Goal: Task Accomplishment & Management: Manage account settings

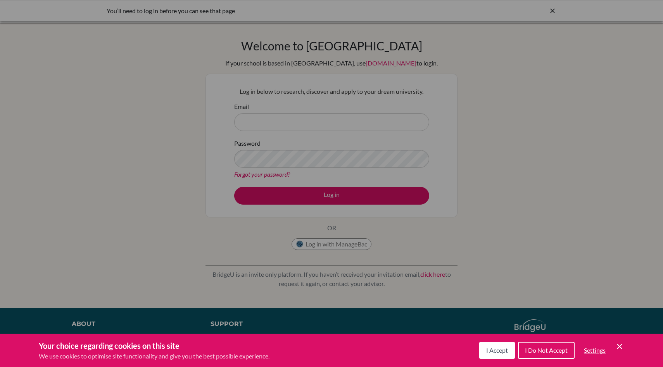
click at [307, 126] on div "Cookie Preferences" at bounding box center [331, 183] width 663 height 367
click at [495, 355] on button "I Accept" at bounding box center [497, 350] width 36 height 17
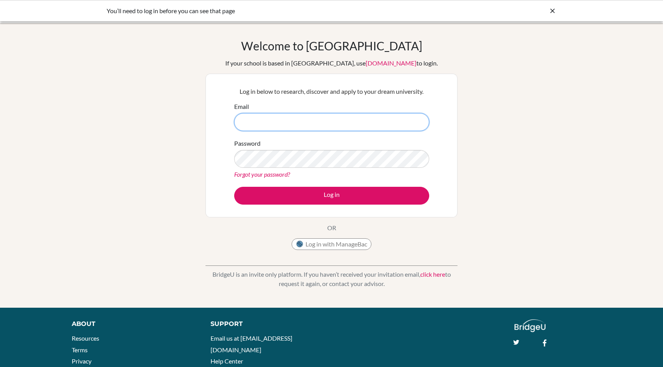
click at [358, 123] on input "Email" at bounding box center [331, 122] width 195 height 18
click at [320, 120] on input "Email" at bounding box center [331, 122] width 195 height 18
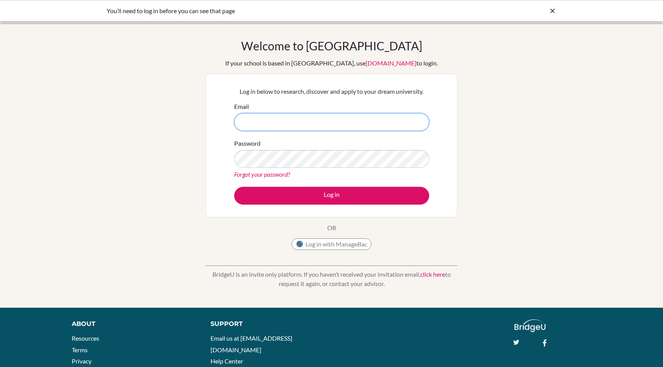
type input "t"
type input "[EMAIL_ADDRESS][DOMAIN_NAME]"
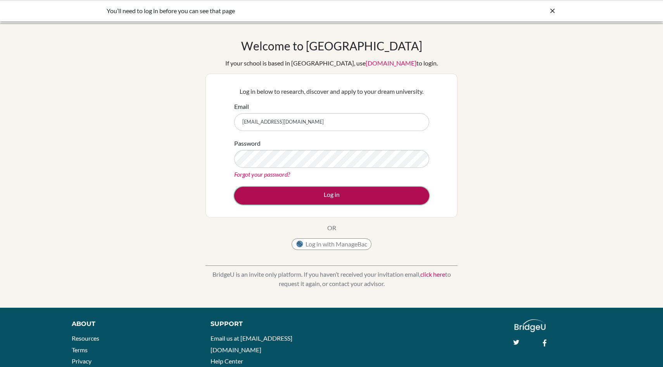
click at [350, 188] on button "Log in" at bounding box center [331, 196] width 195 height 18
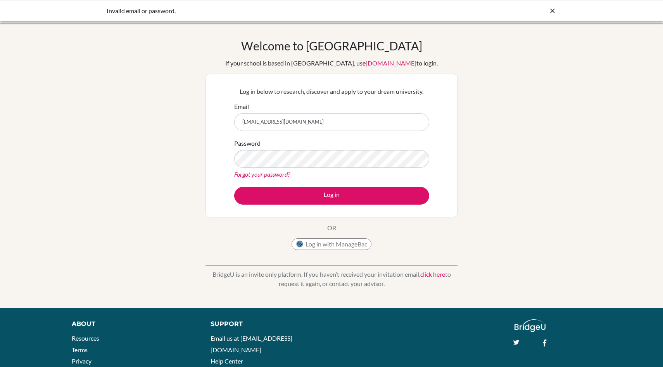
click at [84, 324] on div "About" at bounding box center [132, 323] width 121 height 9
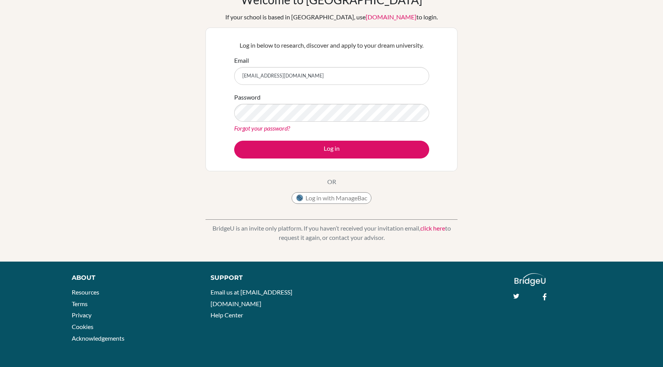
click at [84, 278] on div "About" at bounding box center [132, 277] width 121 height 9
click at [89, 296] on li "Resources" at bounding box center [132, 292] width 121 height 12
click at [89, 293] on link "Resources" at bounding box center [86, 291] width 28 height 7
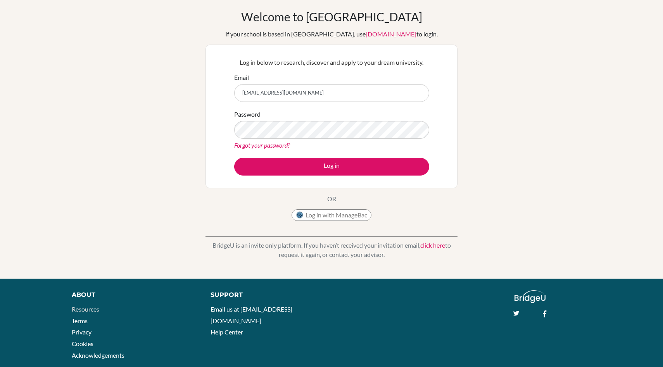
scroll to position [23, 0]
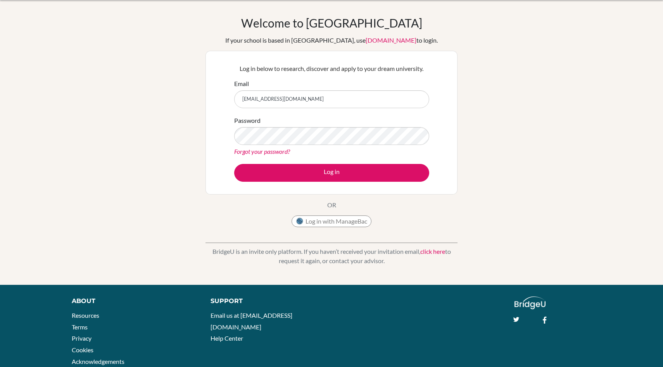
click at [277, 153] on link "Forgot your password?" at bounding box center [262, 151] width 56 height 7
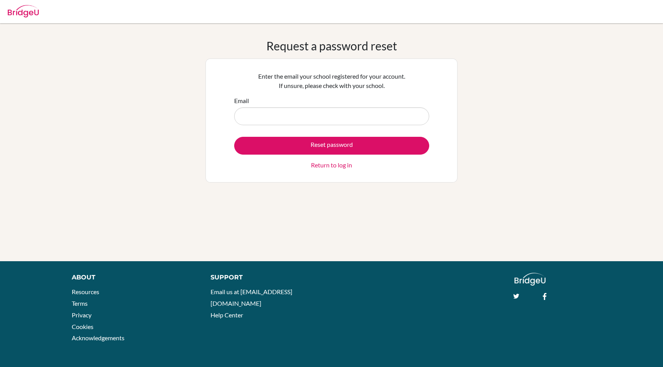
click at [293, 117] on input "Email" at bounding box center [331, 116] width 195 height 18
type input "[EMAIL_ADDRESS][DOMAIN_NAME]"
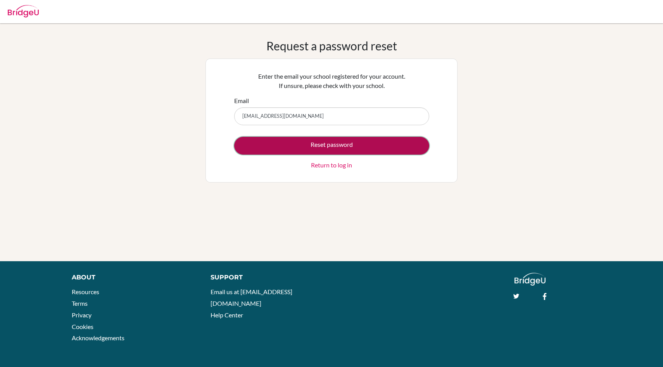
click at [296, 145] on button "Reset password" at bounding box center [331, 146] width 195 height 18
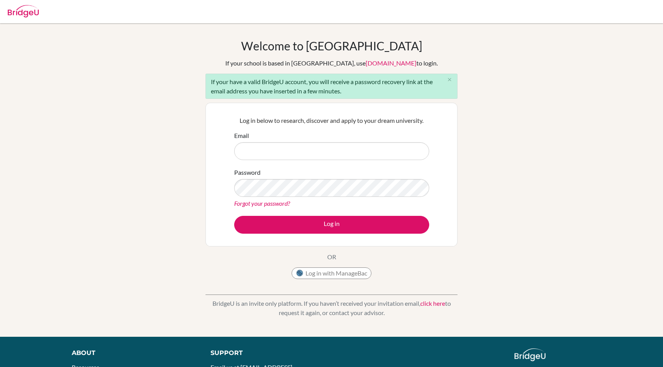
click at [296, 145] on input "Email" at bounding box center [331, 151] width 195 height 18
type input "[EMAIL_ADDRESS][DOMAIN_NAME]"
click at [263, 201] on link "Forgot your password?" at bounding box center [262, 203] width 56 height 7
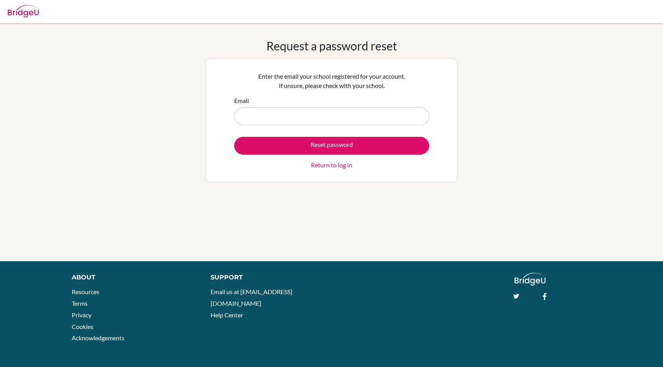
click at [275, 122] on input "Email" at bounding box center [331, 116] width 195 height 18
type input "ltanji@cas.ac.In"
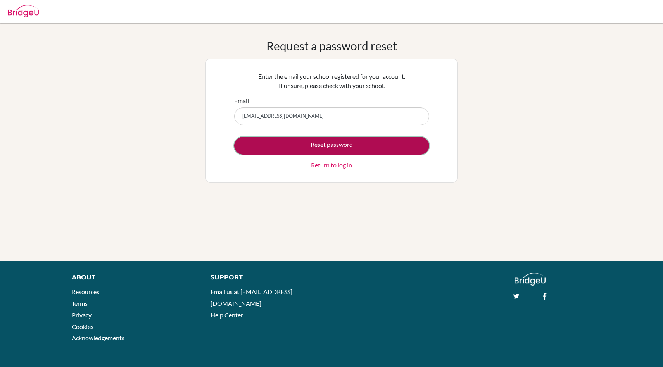
click at [328, 149] on button "Reset password" at bounding box center [331, 146] width 195 height 18
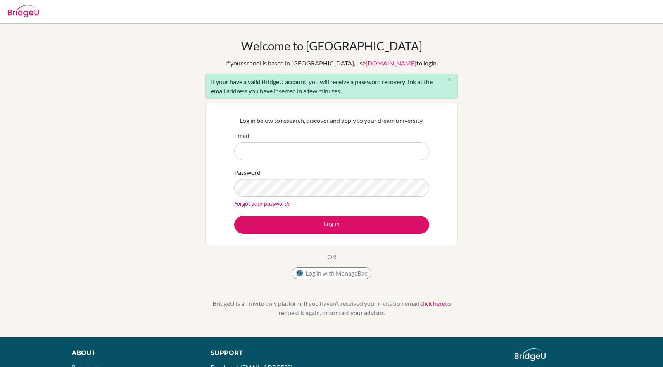
click at [277, 202] on link "Forgot your password?" at bounding box center [262, 203] width 56 height 7
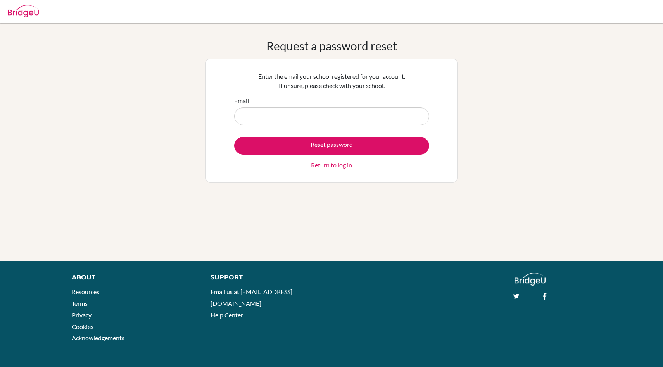
click at [318, 117] on input "Email" at bounding box center [331, 116] width 195 height 18
type input "[EMAIL_ADDRESS][DOMAIN_NAME]"
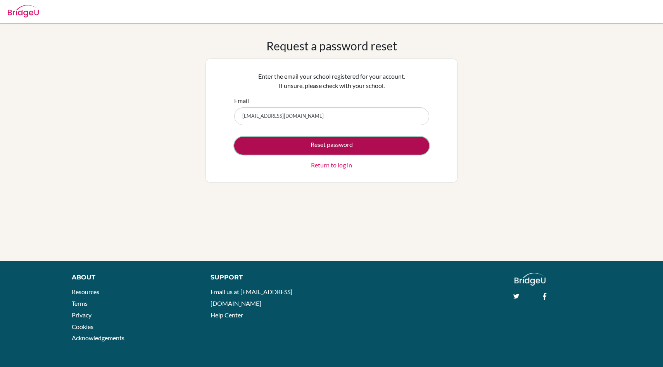
click at [309, 143] on button "Reset password" at bounding box center [331, 146] width 195 height 18
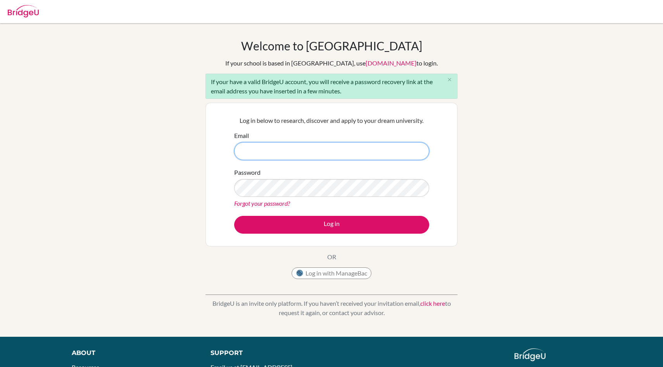
click at [312, 154] on input "Email" at bounding box center [331, 151] width 195 height 18
type input "[EMAIL_ADDRESS][DOMAIN_NAME]"
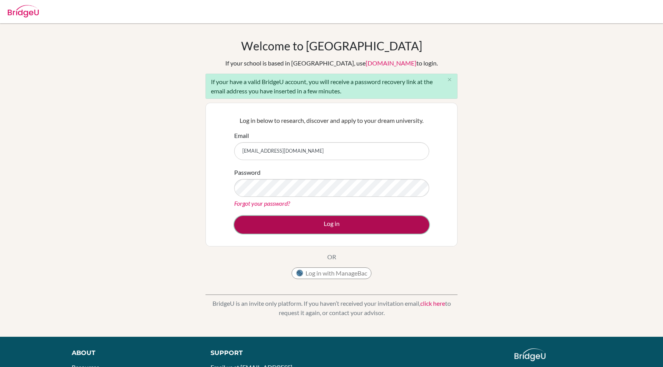
click at [290, 221] on button "Log in" at bounding box center [331, 225] width 195 height 18
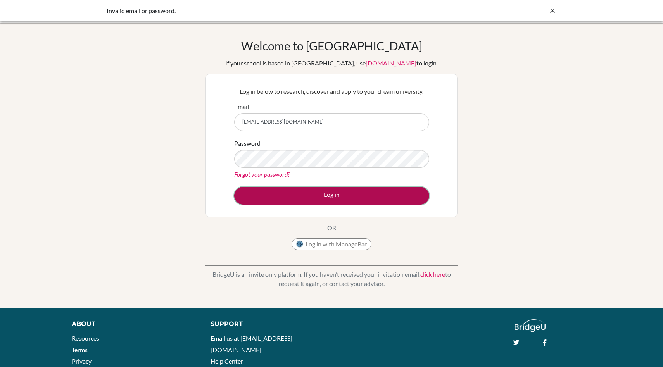
click at [327, 195] on button "Log in" at bounding box center [331, 196] width 195 height 18
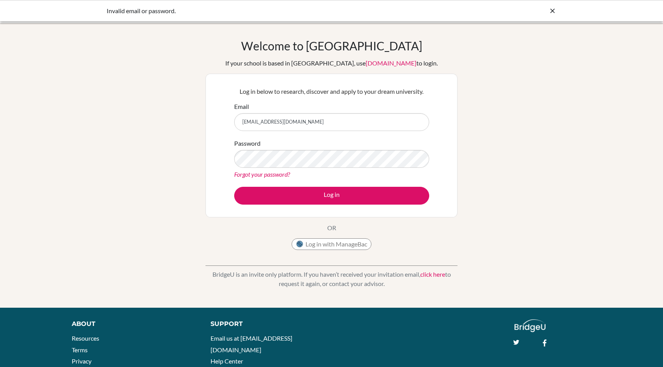
click at [330, 173] on div "Forgot your password?" at bounding box center [331, 174] width 195 height 9
click at [381, 185] on form "Email ltanji@cas.ac.In Password Forgot your password? Log in" at bounding box center [331, 153] width 195 height 103
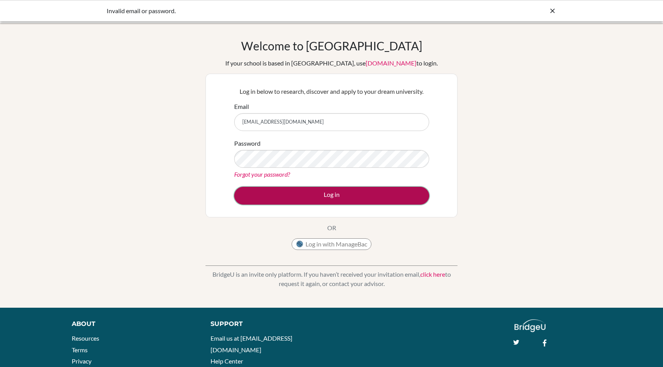
click at [380, 194] on button "Log in" at bounding box center [331, 196] width 195 height 18
